Goal: Task Accomplishment & Management: Manage account settings

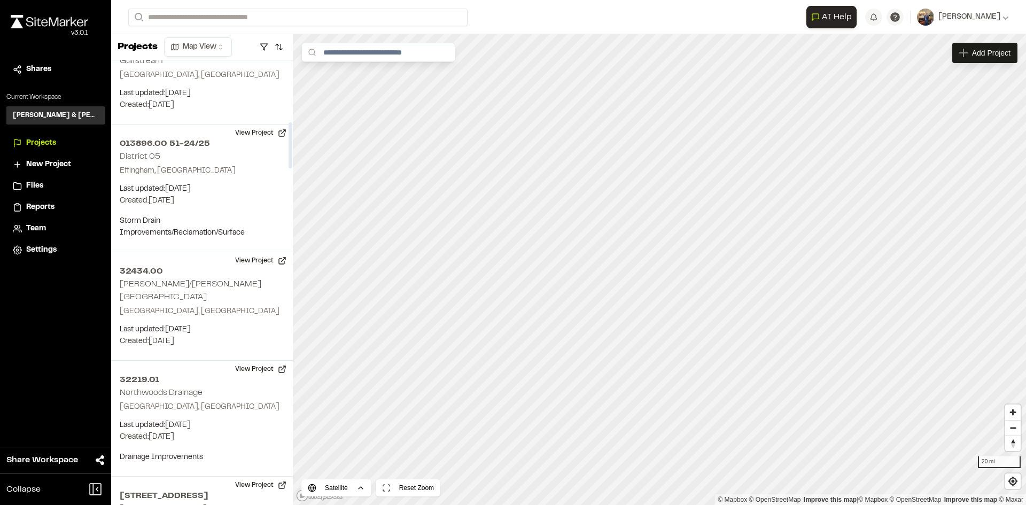
scroll to position [641, 0]
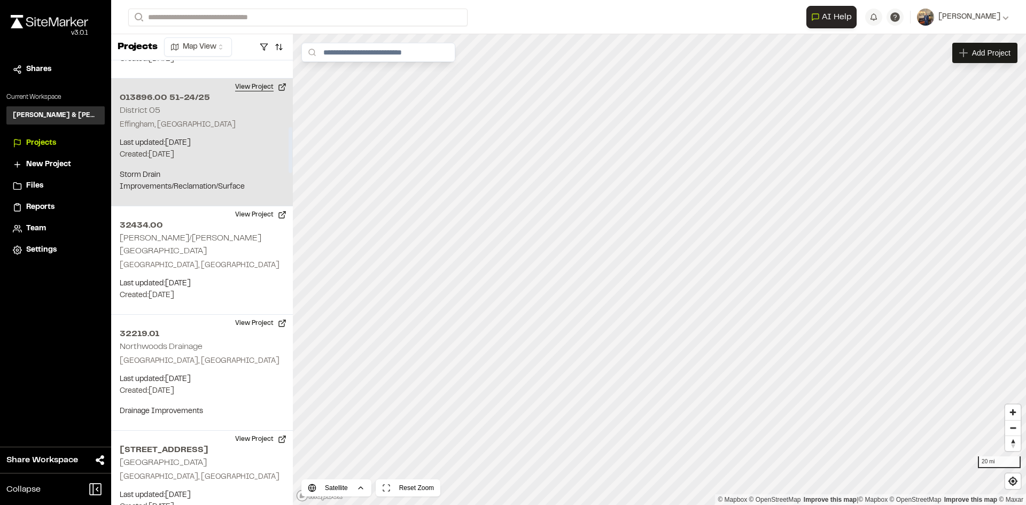
click at [244, 79] on button "View Project" at bounding box center [261, 87] width 64 height 17
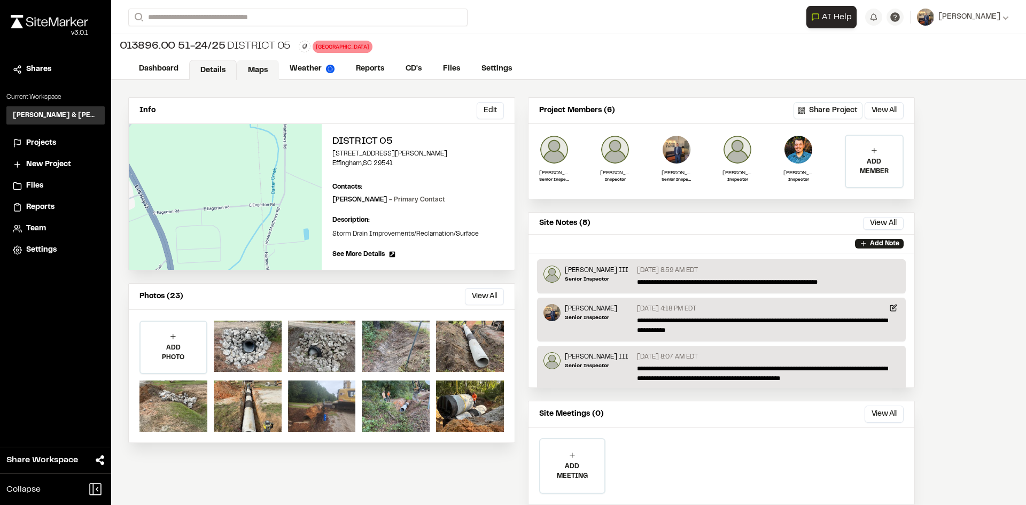
click at [256, 67] on link "Maps" at bounding box center [258, 70] width 42 height 20
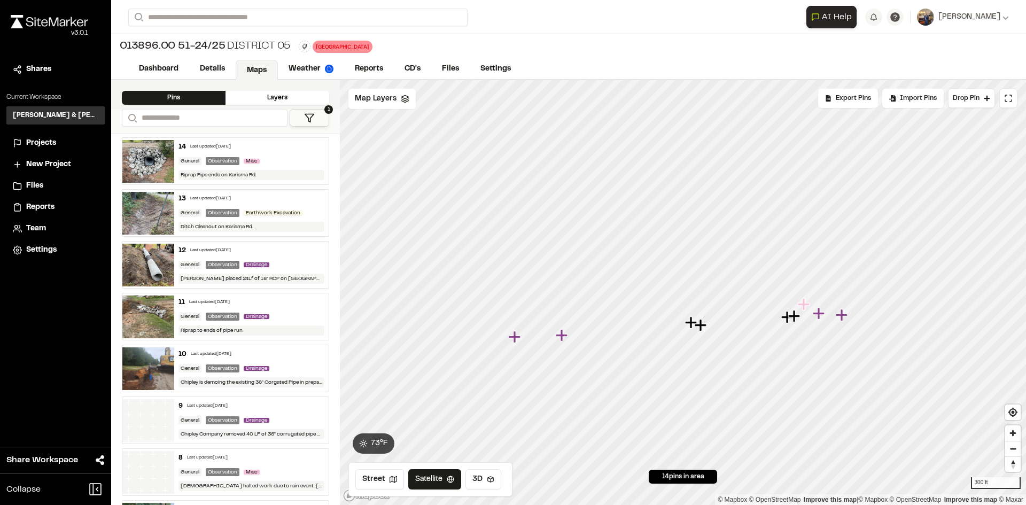
click at [146, 158] on img at bounding box center [148, 161] width 52 height 43
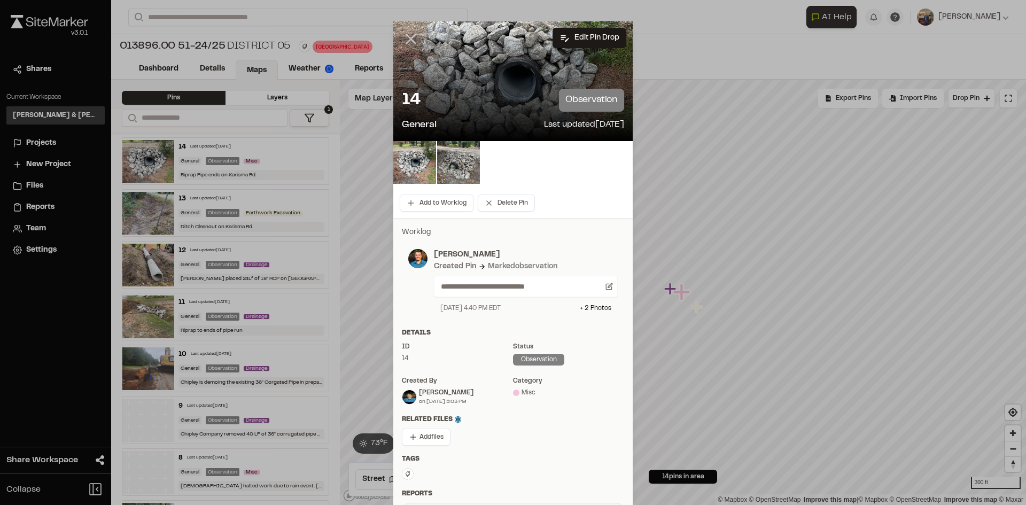
click at [407, 35] on icon at bounding box center [411, 39] width 18 height 18
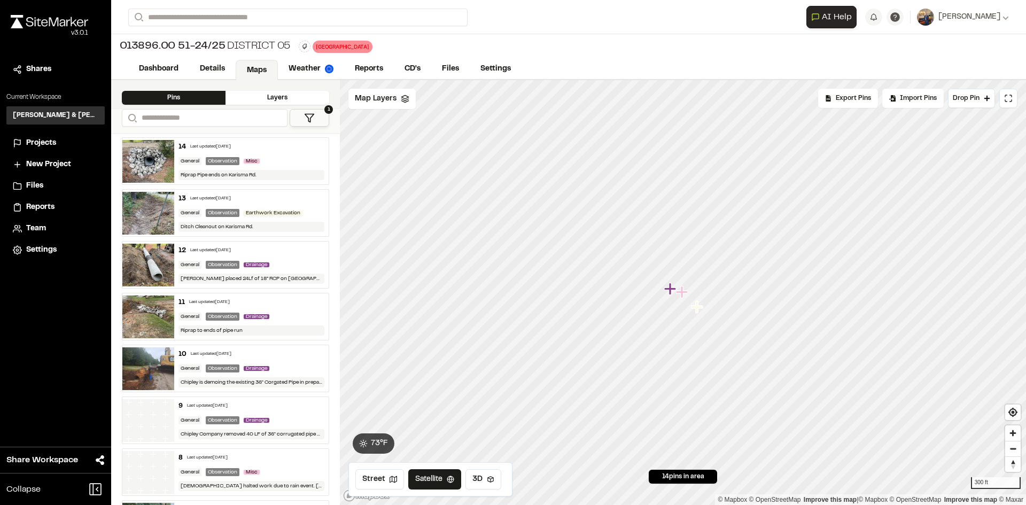
click at [42, 142] on span "Projects" at bounding box center [41, 143] width 30 height 12
click at [229, 74] on link "Details" at bounding box center [213, 70] width 48 height 20
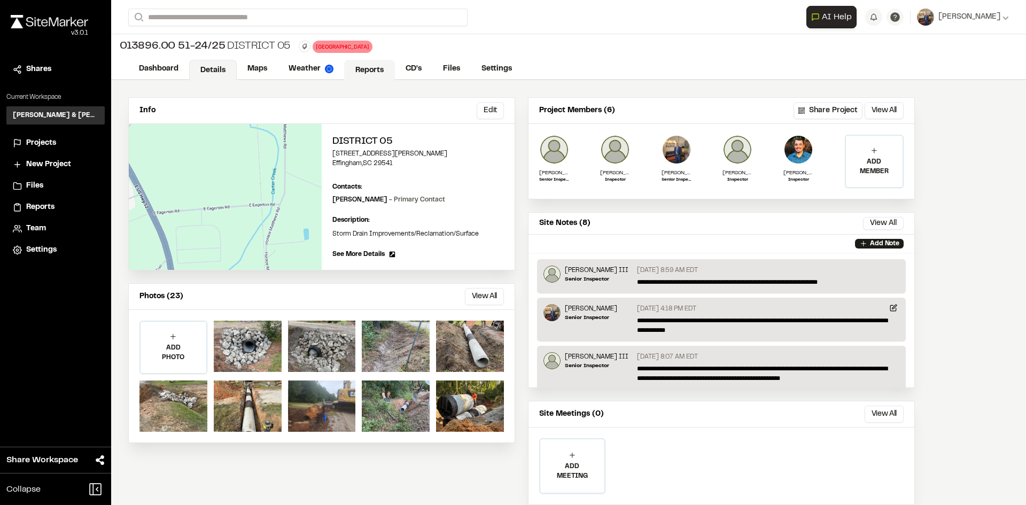
click at [364, 67] on link "Reports" at bounding box center [369, 70] width 51 height 20
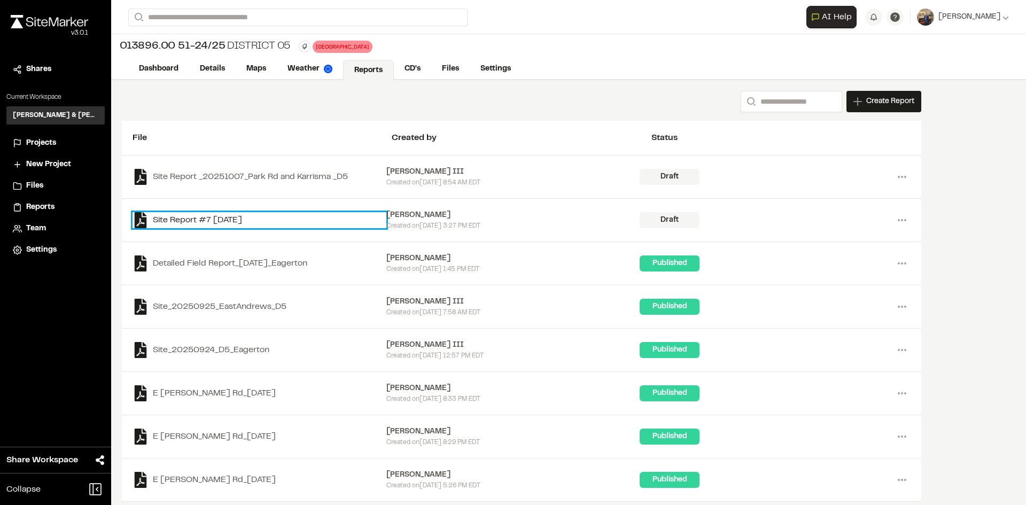
click at [234, 218] on link "Site Report #7 2025-09-30" at bounding box center [259, 220] width 254 height 16
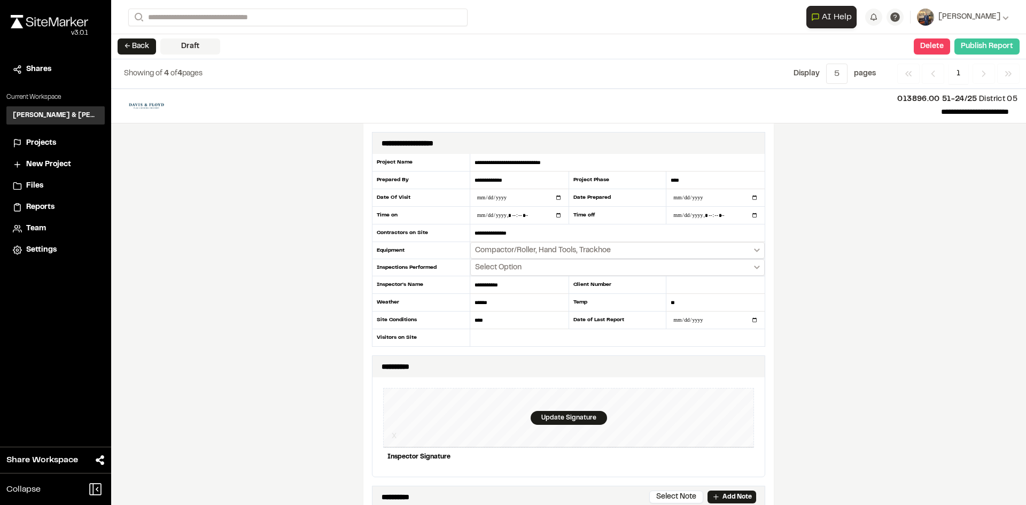
click at [962, 47] on button "Publish Report" at bounding box center [986, 46] width 65 height 16
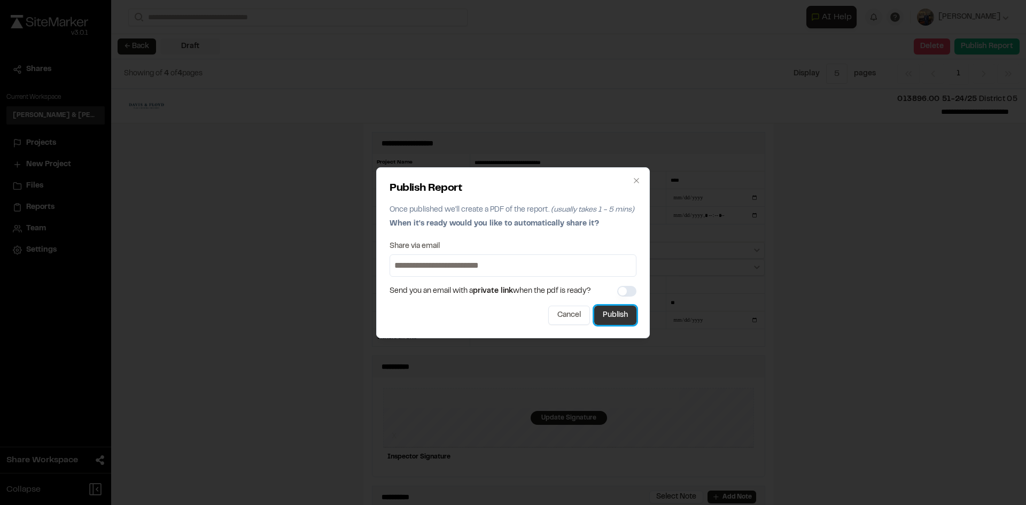
click at [609, 310] on button "Publish" at bounding box center [615, 315] width 42 height 19
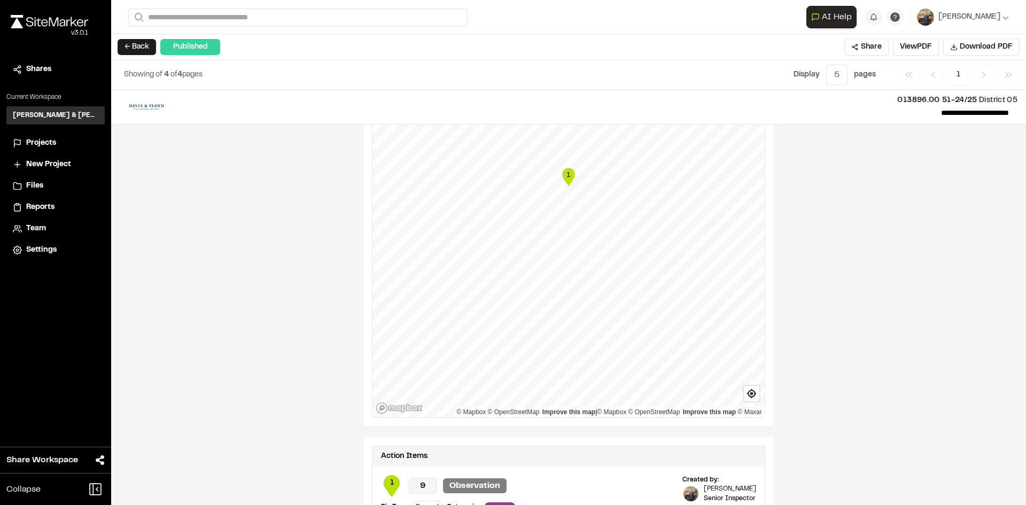
scroll to position [801, 0]
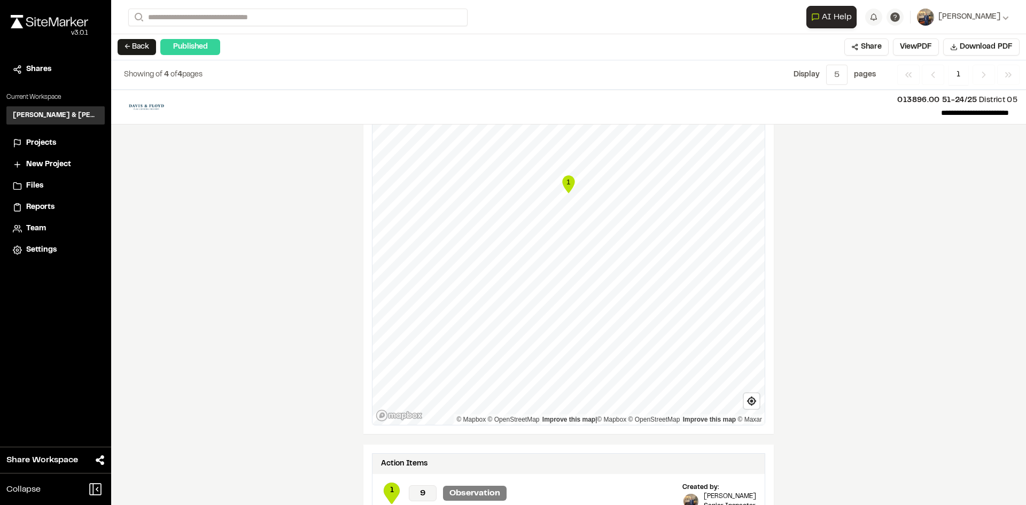
click at [134, 47] on button "← Back" at bounding box center [137, 47] width 38 height 16
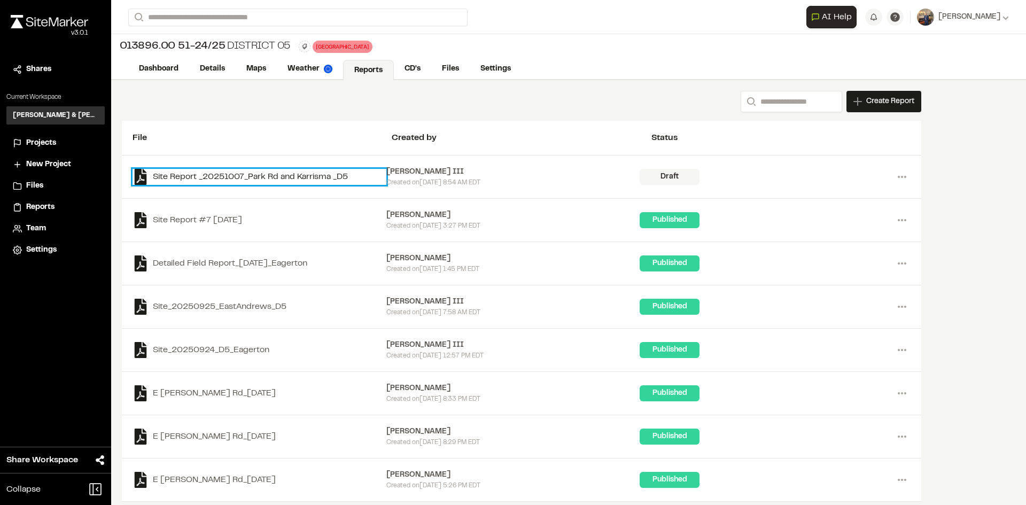
click at [266, 178] on link "Site Report _20251007_Park Rd and Karrisma _D5" at bounding box center [259, 177] width 254 height 16
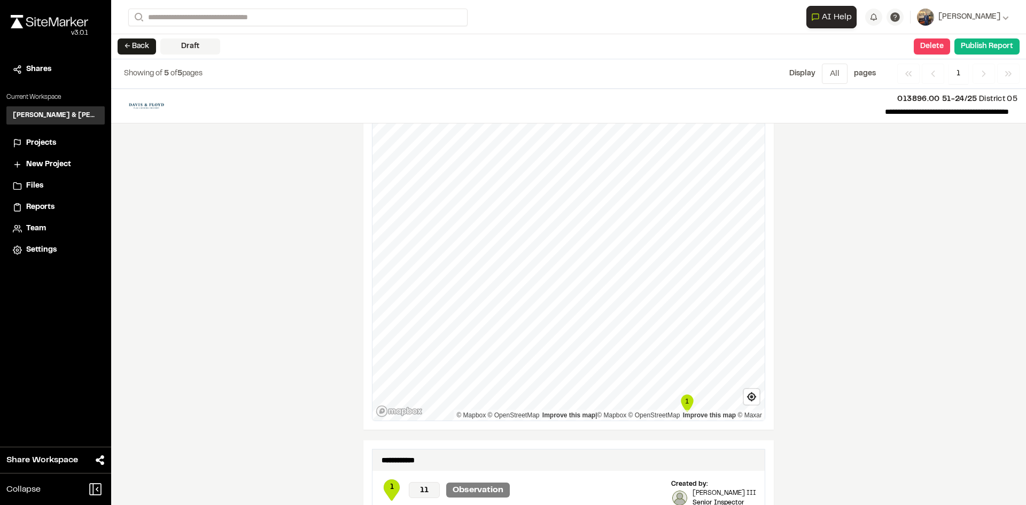
scroll to position [743, 0]
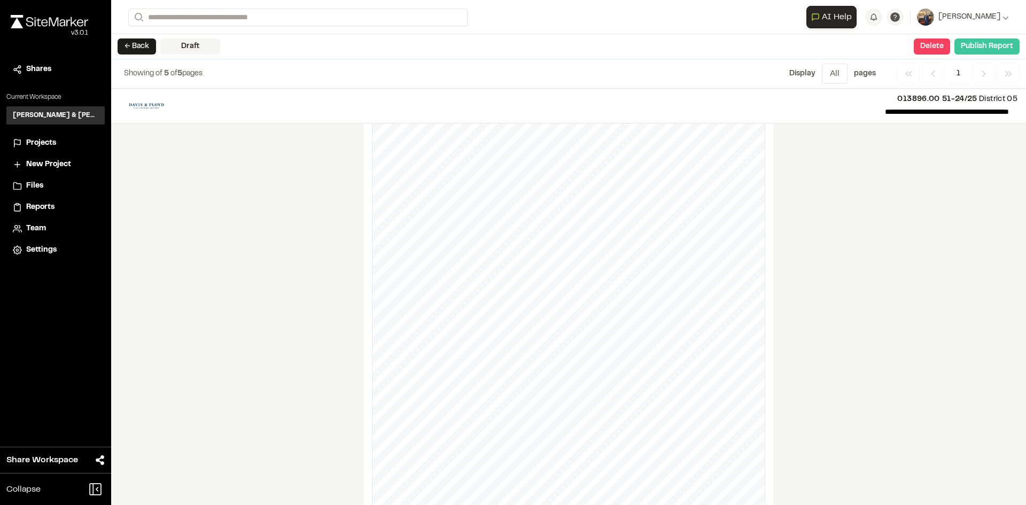
click at [1002, 45] on button "Publish Report" at bounding box center [986, 46] width 65 height 16
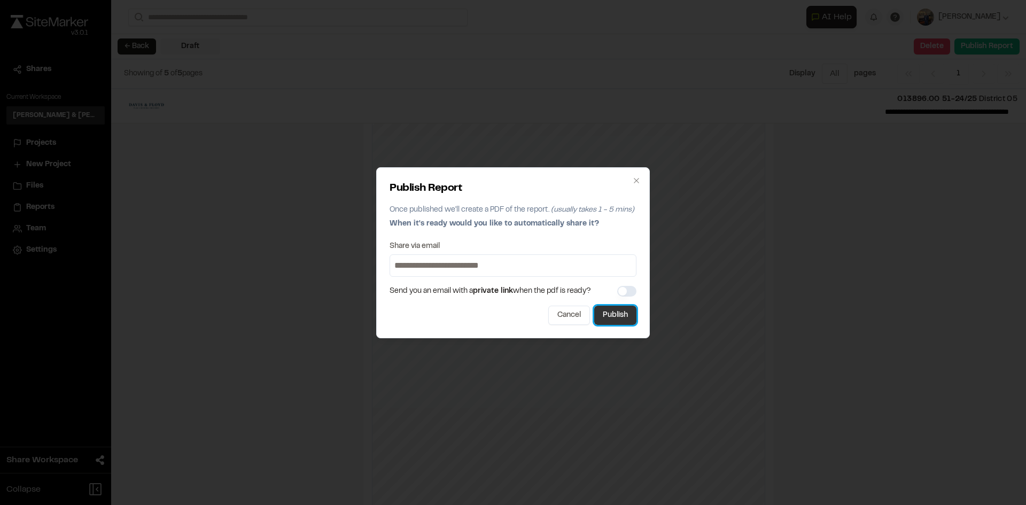
click at [606, 317] on button "Publish" at bounding box center [615, 315] width 42 height 19
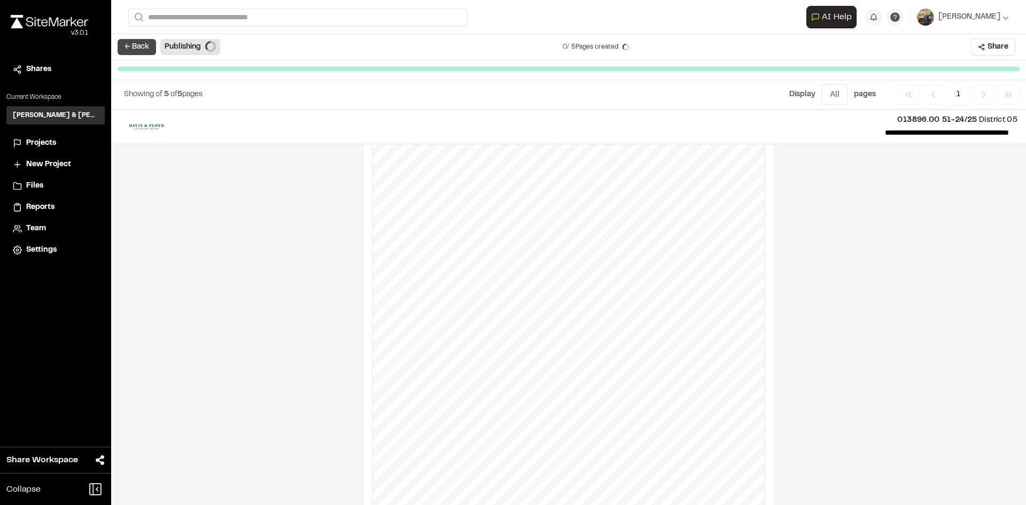
click at [128, 42] on button "← Back" at bounding box center [137, 47] width 38 height 16
